Goal: Task Accomplishment & Management: Use online tool/utility

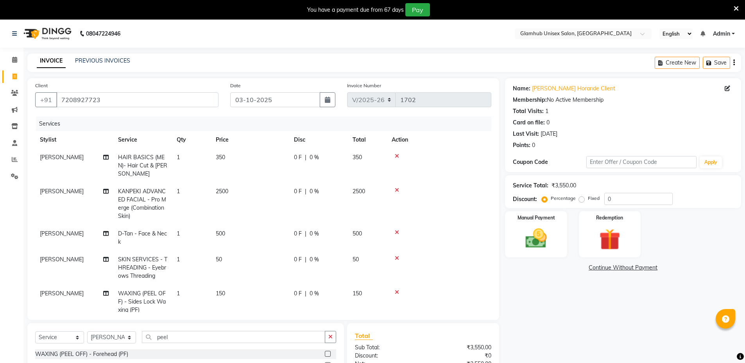
select select "7771"
select select "service"
select select "84045"
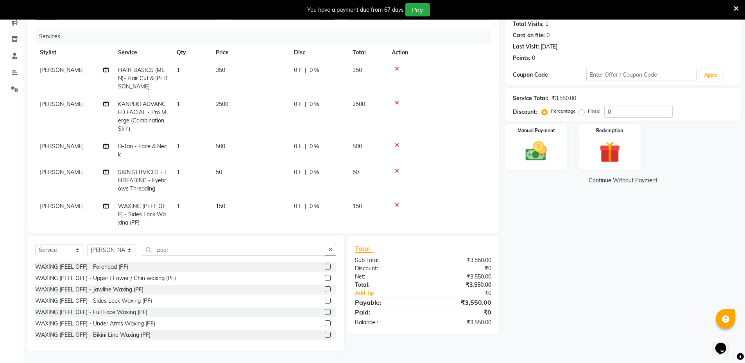
scroll to position [46, 0]
click at [641, 111] on input "0" at bounding box center [638, 111] width 68 height 12
click at [641, 111] on input "number" at bounding box center [638, 111] width 68 height 12
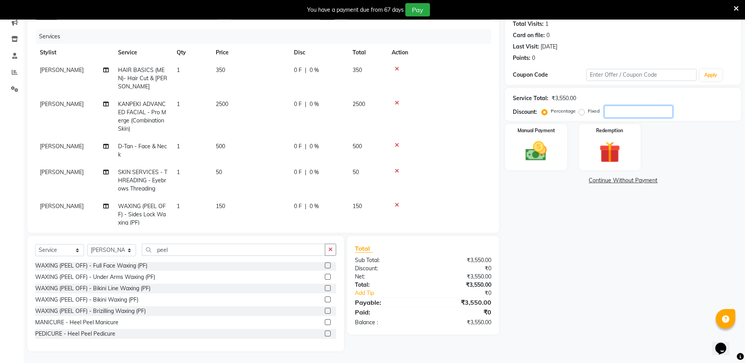
click at [641, 111] on input "number" at bounding box center [638, 111] width 68 height 12
